Goal: Task Accomplishment & Management: Use online tool/utility

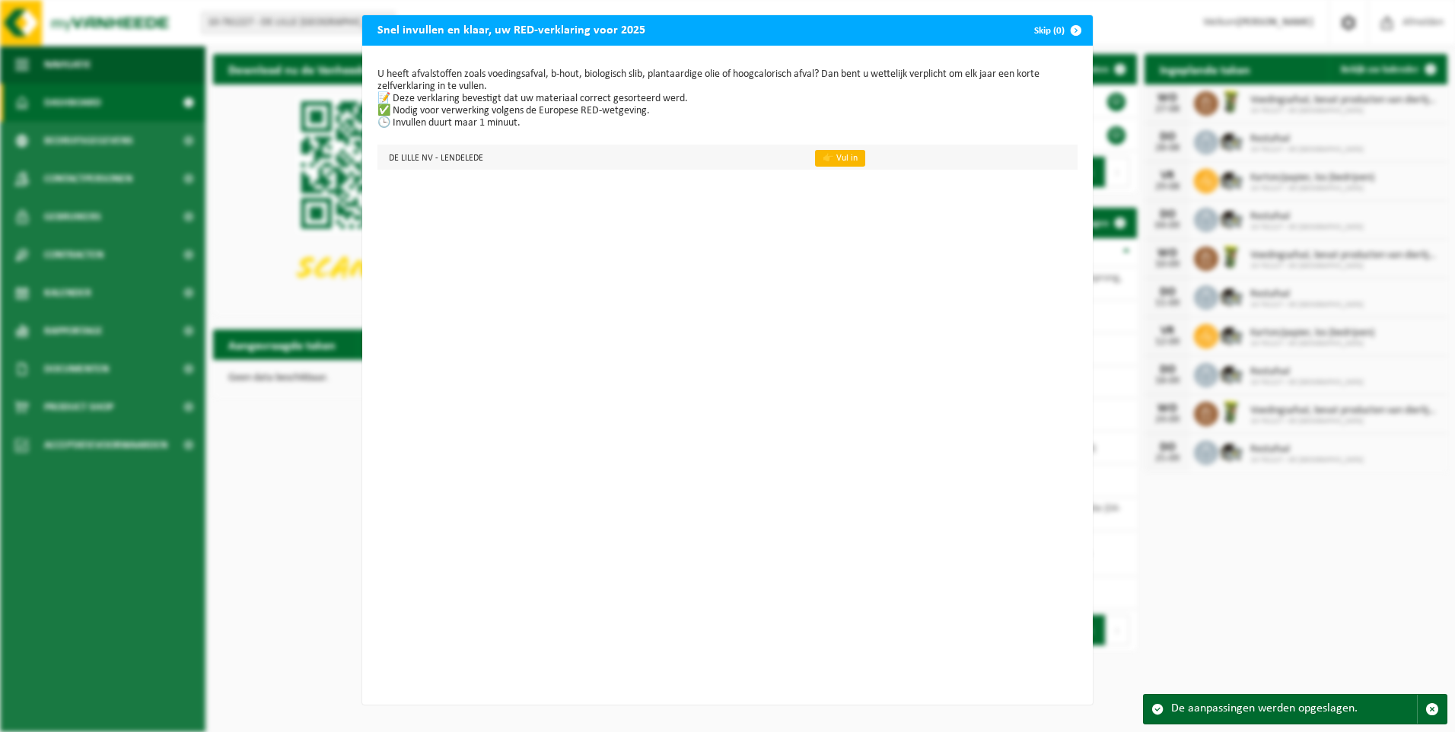
click at [822, 154] on link "👉 Vul in" at bounding box center [840, 158] width 50 height 17
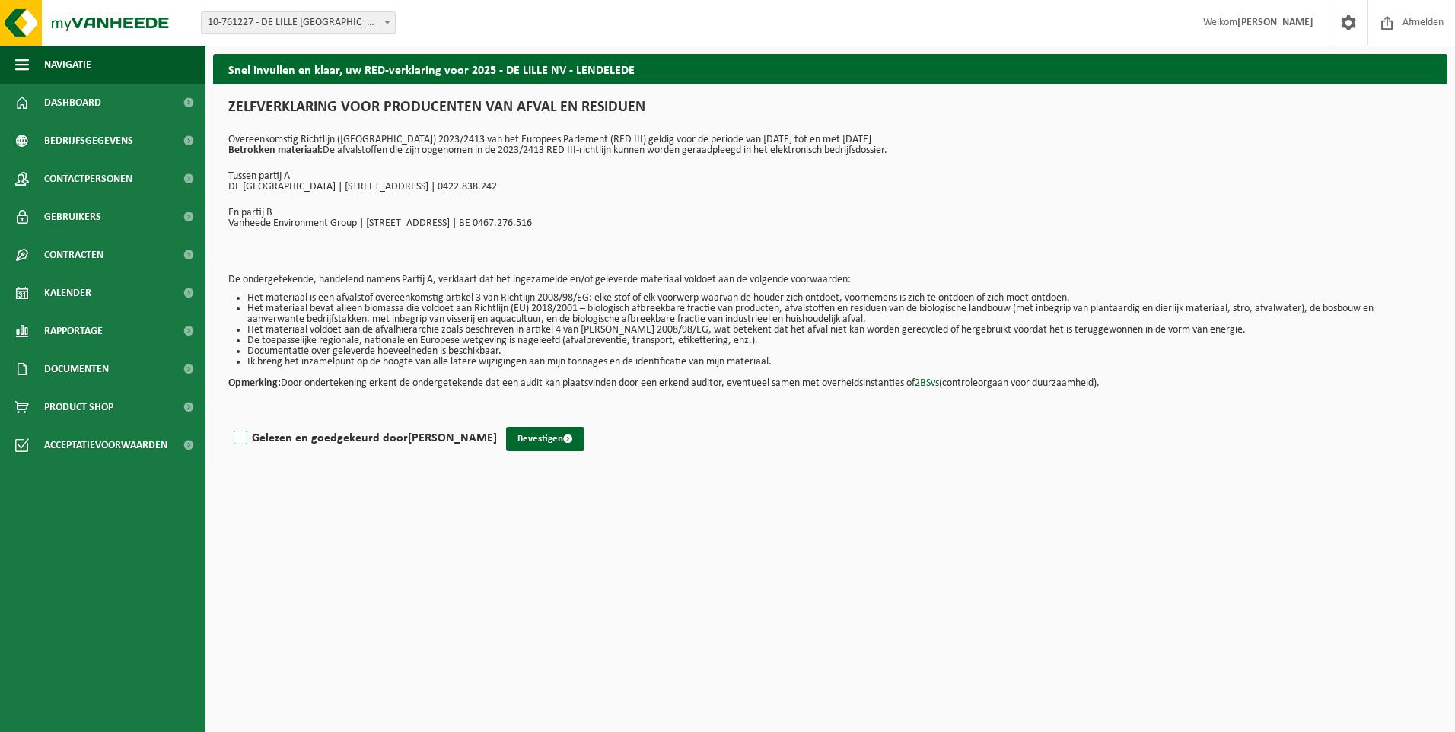
click at [243, 432] on label "Gelezen en goedgekeurd door FABRICE DEWITTE" at bounding box center [364, 438] width 266 height 23
click at [497, 419] on input "Gelezen en goedgekeurd door FABRICE DEWITTE" at bounding box center [497, 418] width 1 height 1
checkbox input "true"
click at [536, 439] on button "Bevestigen" at bounding box center [545, 439] width 78 height 24
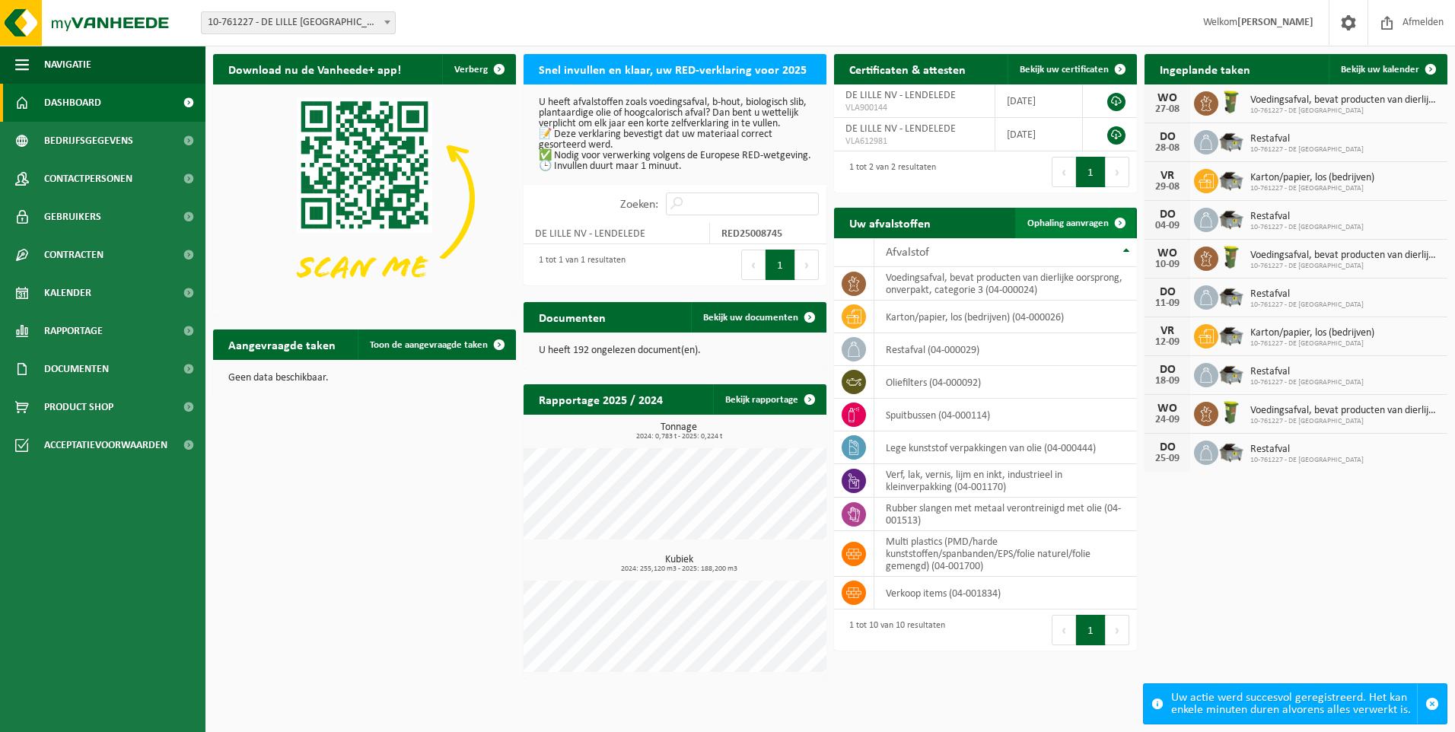
click at [1053, 227] on span "Ophaling aanvragen" at bounding box center [1067, 223] width 81 height 10
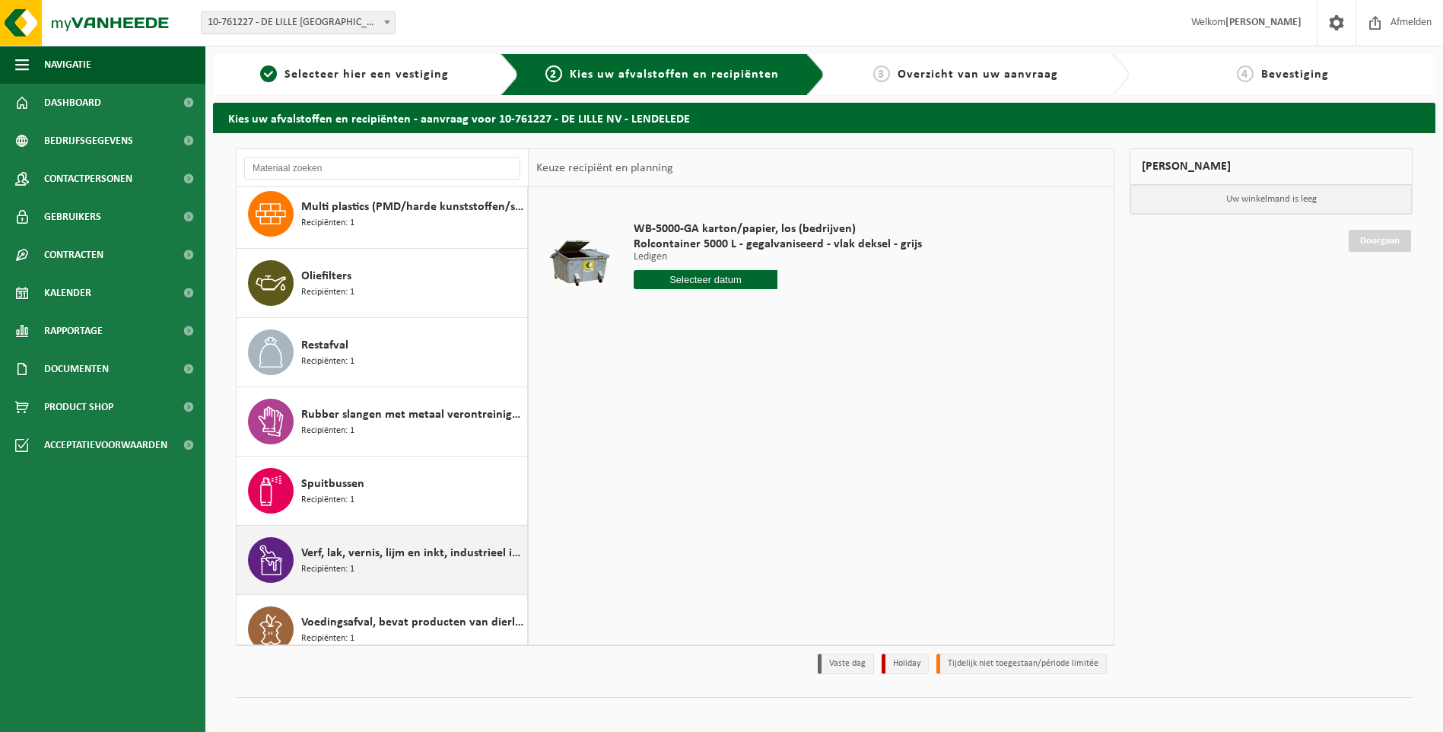
scroll to position [152, 0]
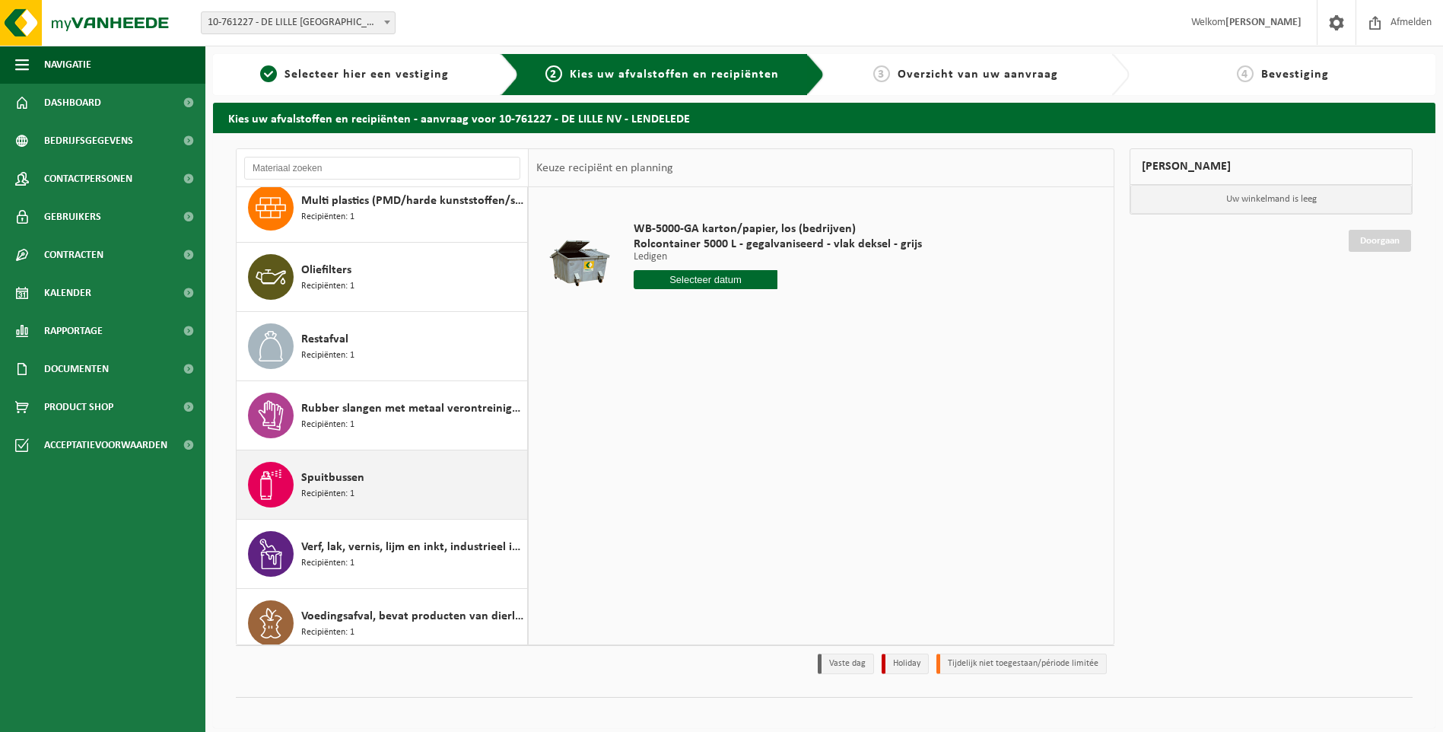
click at [325, 483] on span "Spuitbussen" at bounding box center [332, 478] width 63 height 18
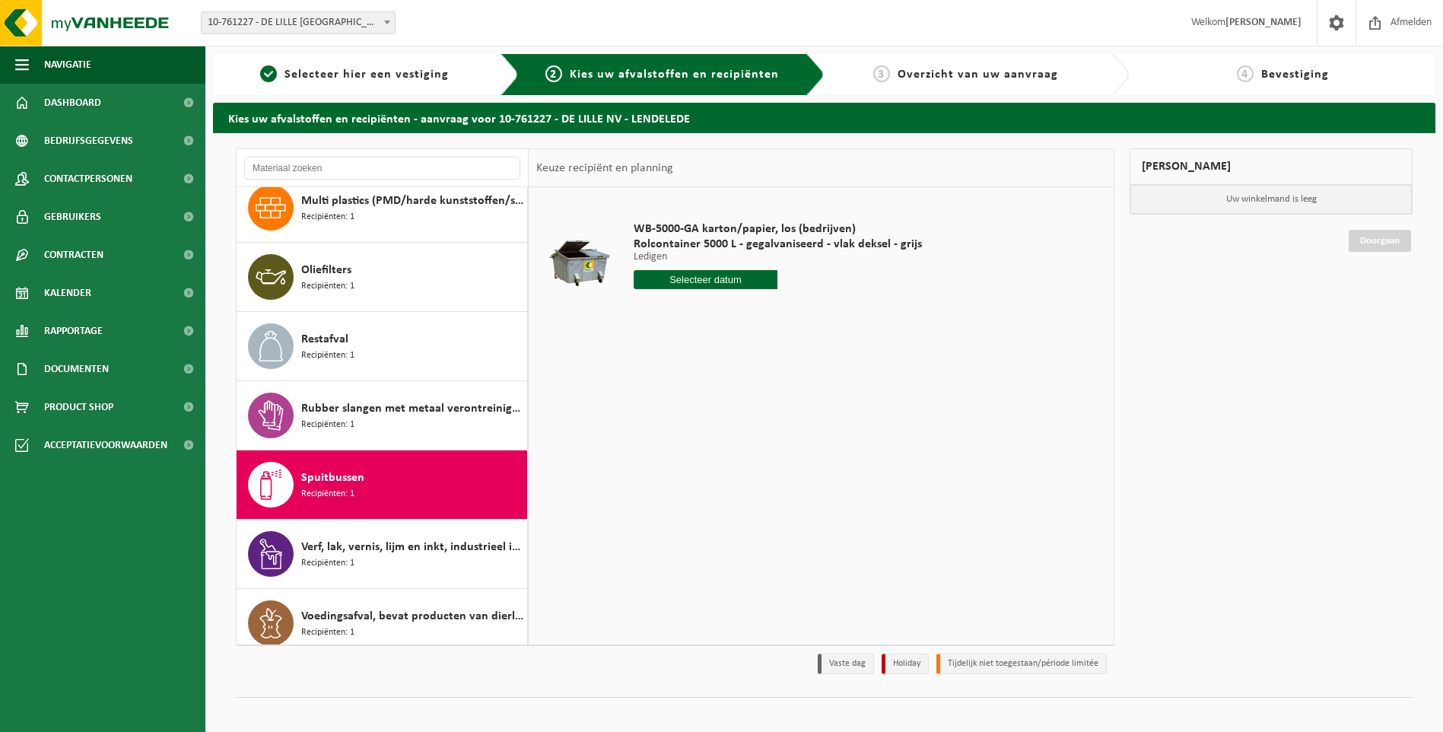
scroll to position [165, 0]
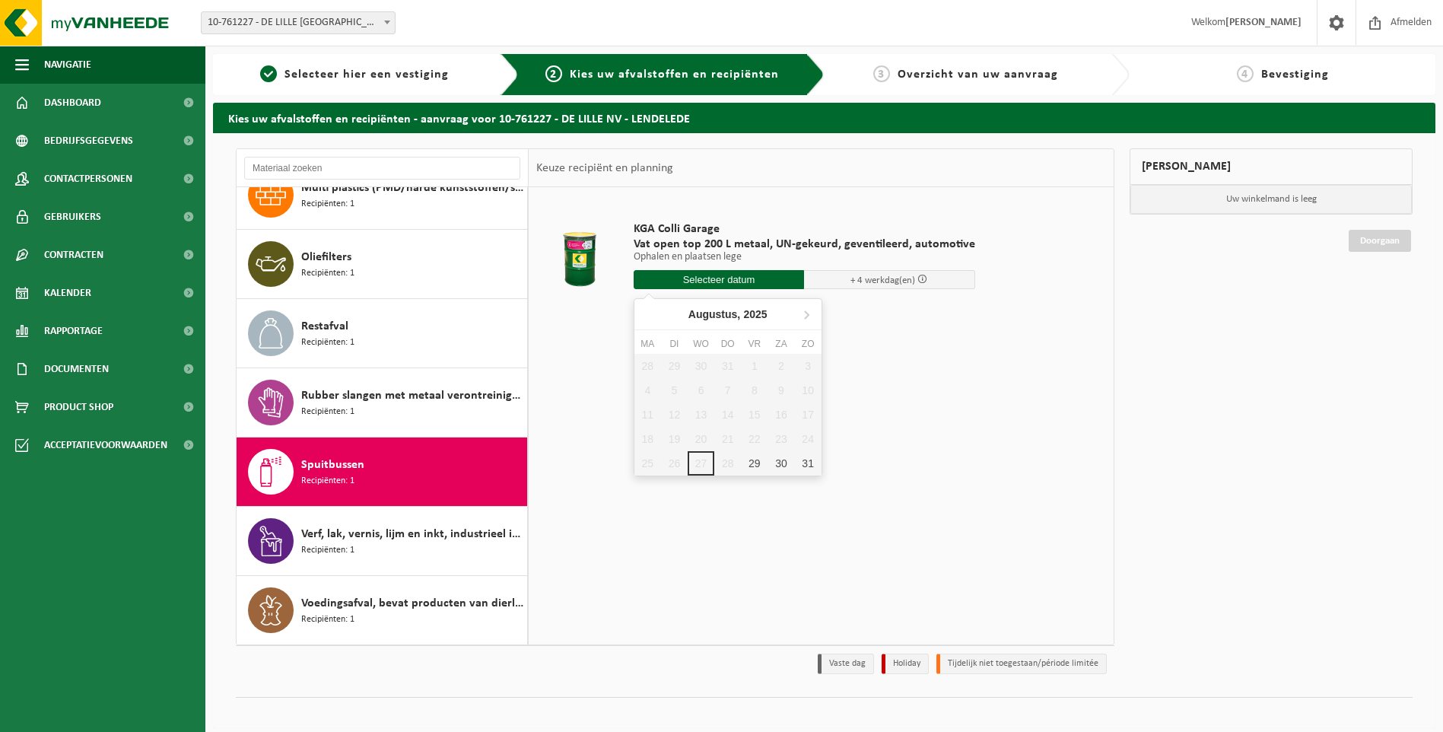
click at [746, 274] on input "text" at bounding box center [719, 279] width 171 height 19
click at [755, 465] on div "29" at bounding box center [754, 463] width 27 height 24
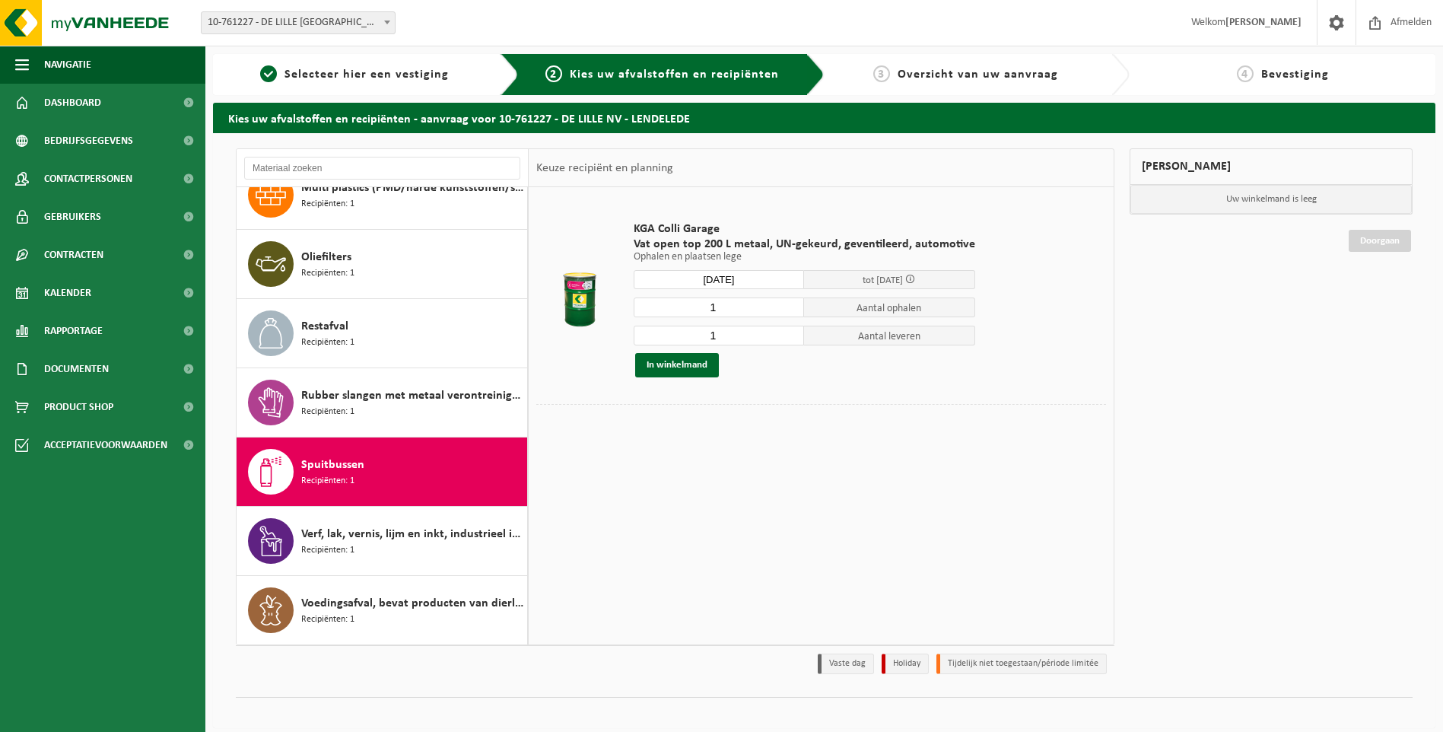
type input "Van 2025-08-29"
click at [663, 359] on button "In winkelmand" at bounding box center [677, 365] width 84 height 24
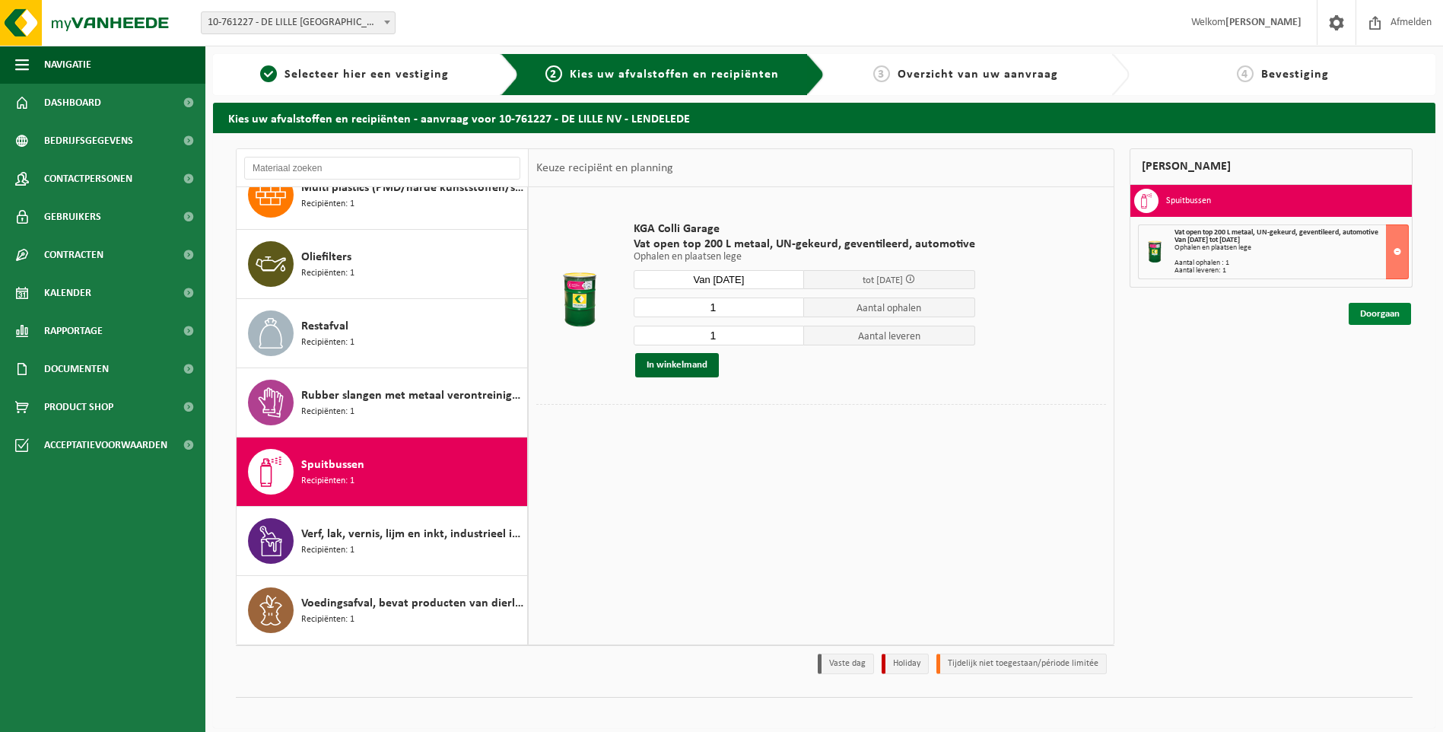
click at [1374, 310] on link "Doorgaan" at bounding box center [1380, 314] width 62 height 22
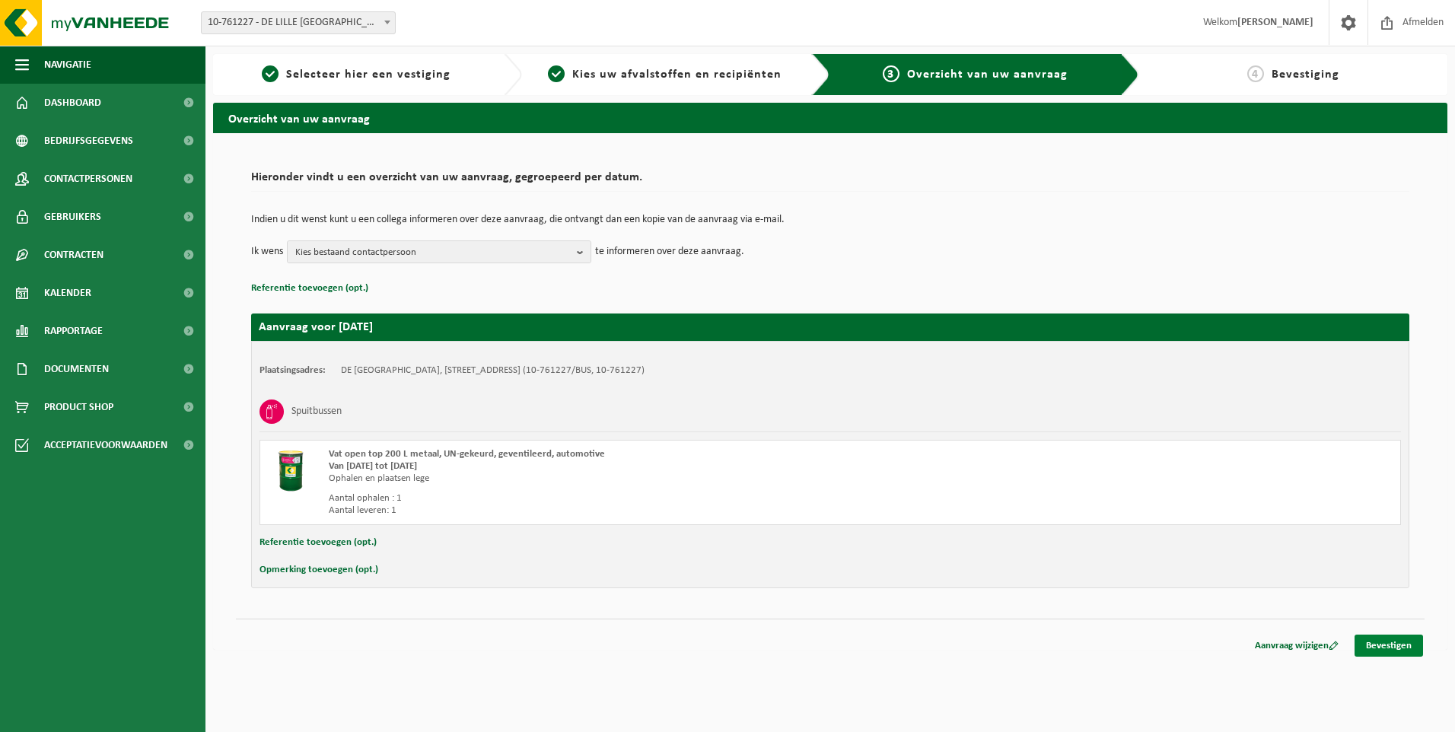
click at [1382, 644] on link "Bevestigen" at bounding box center [1388, 646] width 68 height 22
